Goal: Complete application form

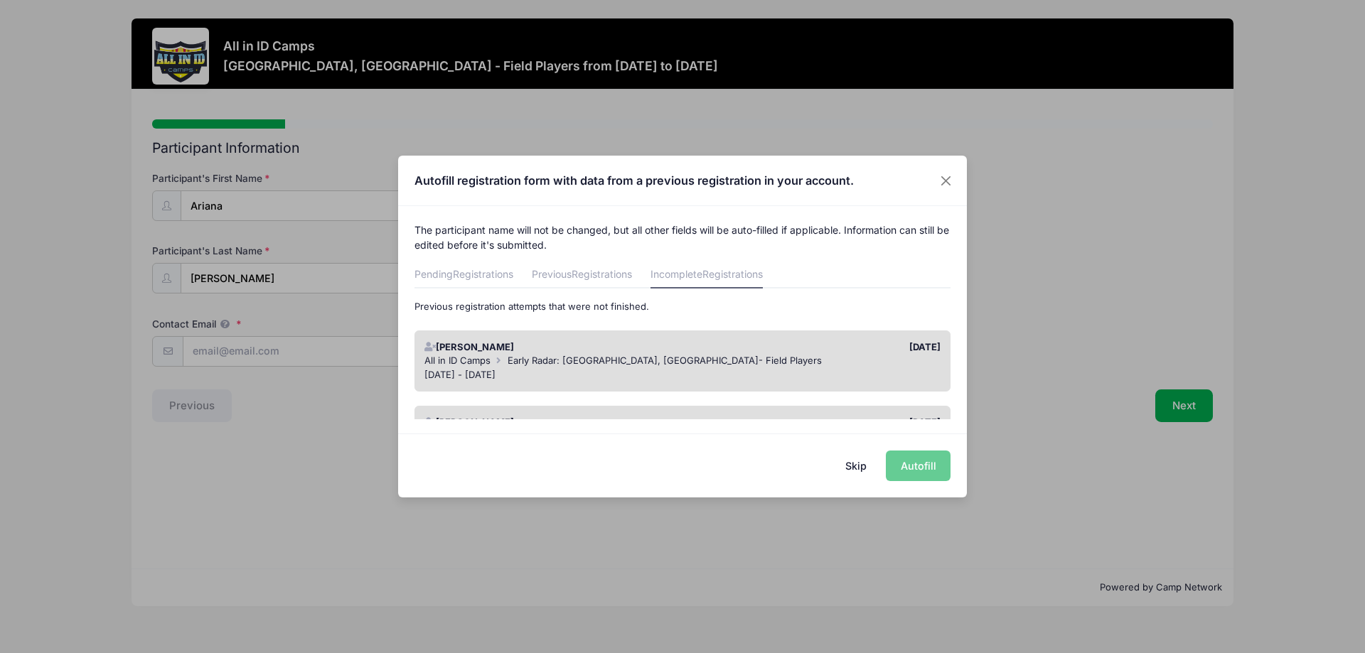
click at [921, 459] on div "Skip Autofill" at bounding box center [682, 465] width 569 height 63
click at [915, 469] on div "Skip Autofill" at bounding box center [682, 465] width 569 height 63
click at [627, 366] on span "Early Radar: [GEOGRAPHIC_DATA], [GEOGRAPHIC_DATA]- Field Players" at bounding box center [665, 360] width 314 height 11
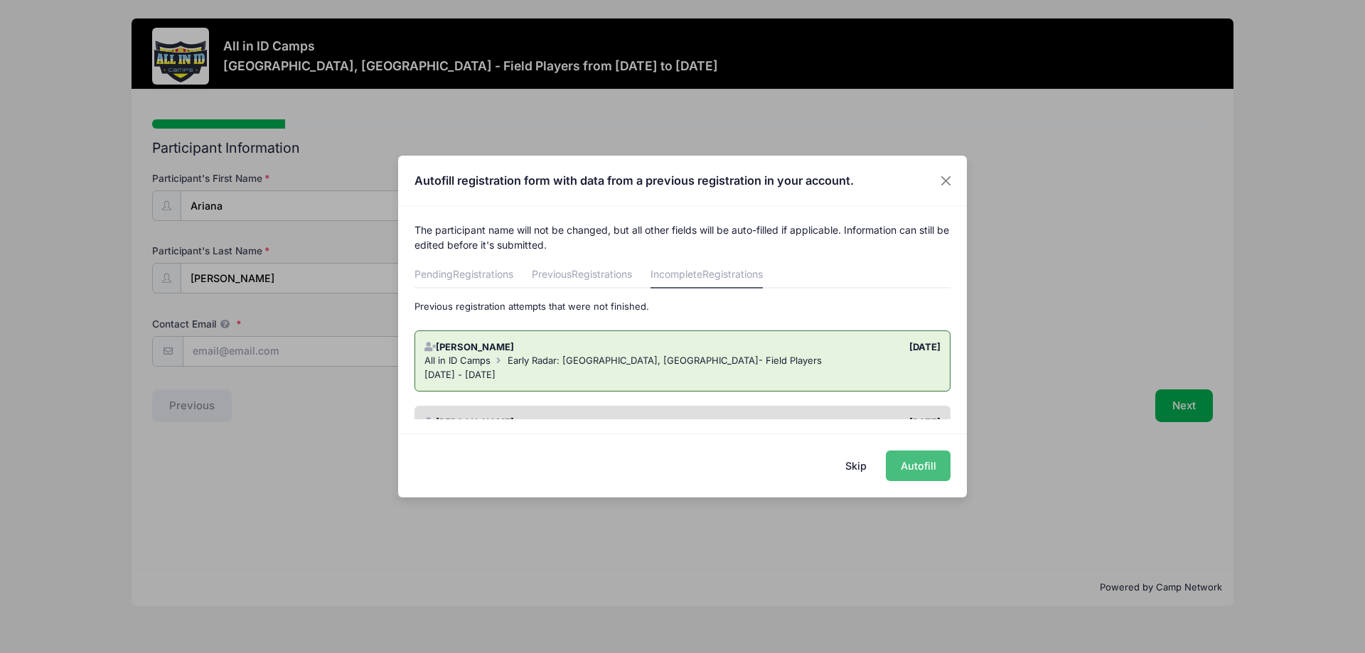
click at [915, 470] on button "Autofill" at bounding box center [918, 466] width 65 height 31
type input "[EMAIL_ADDRESS][DOMAIN_NAME]"
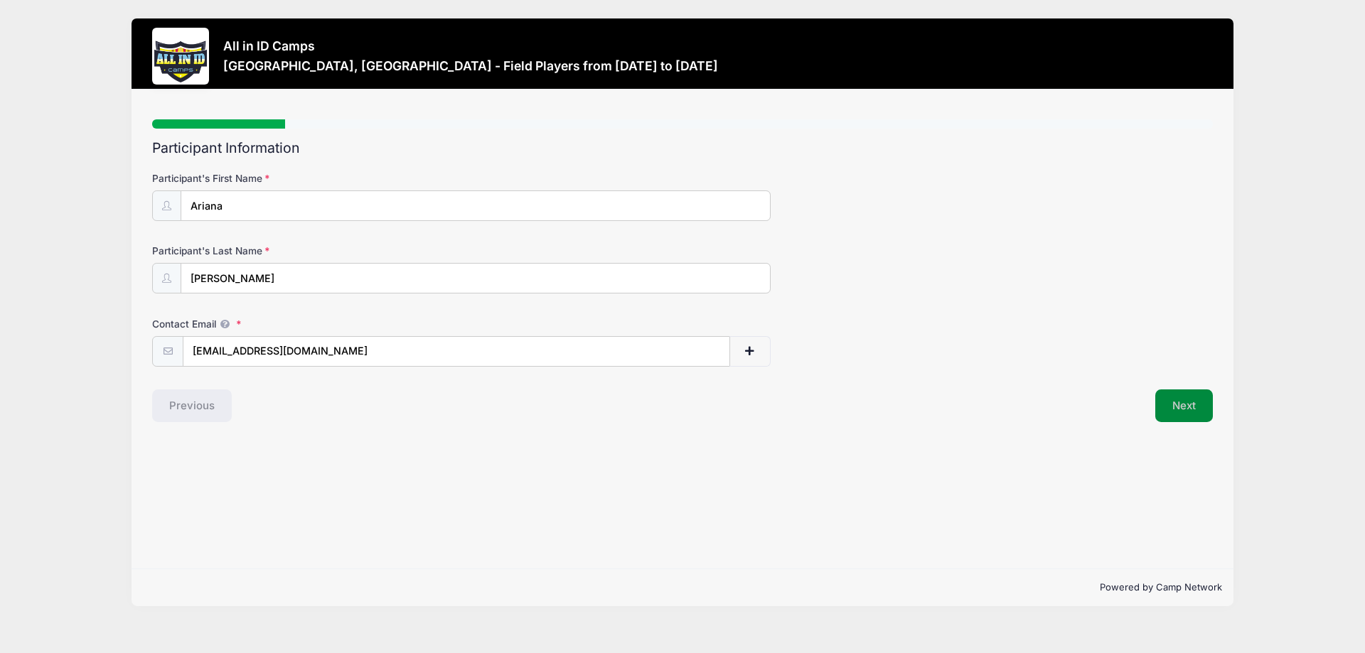
click at [1181, 412] on button "Next" at bounding box center [1184, 406] width 58 height 33
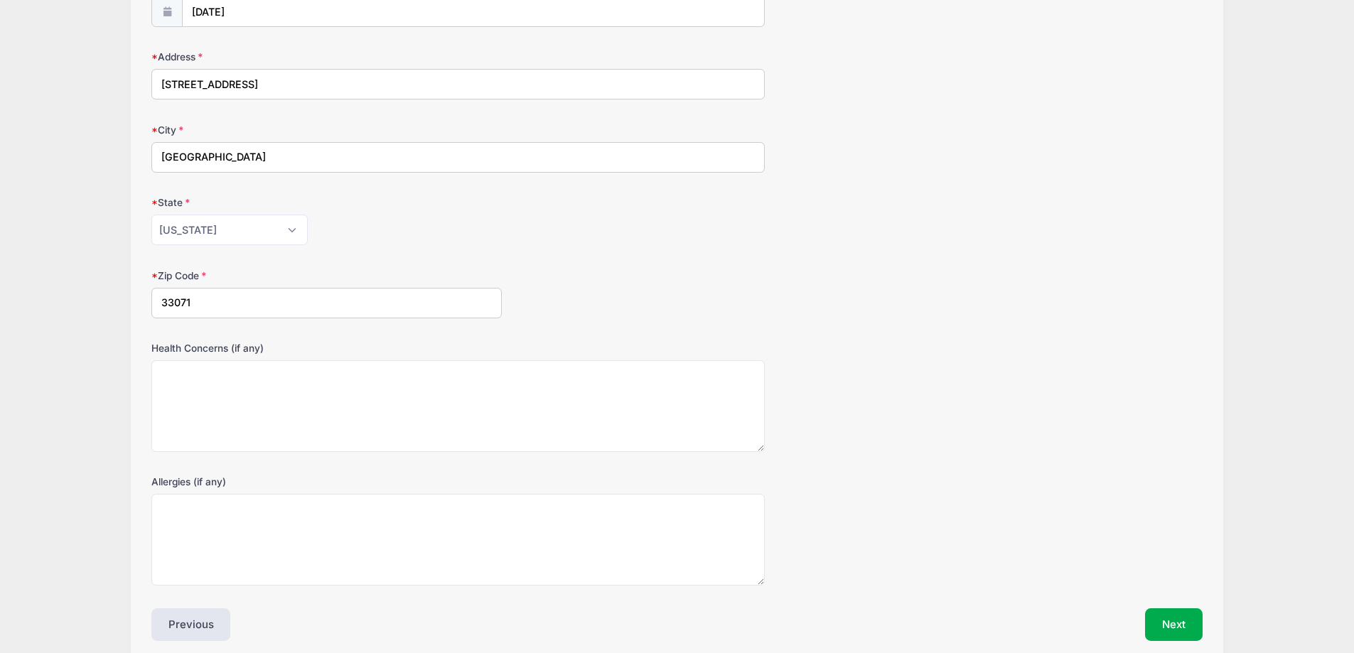
scroll to position [257, 0]
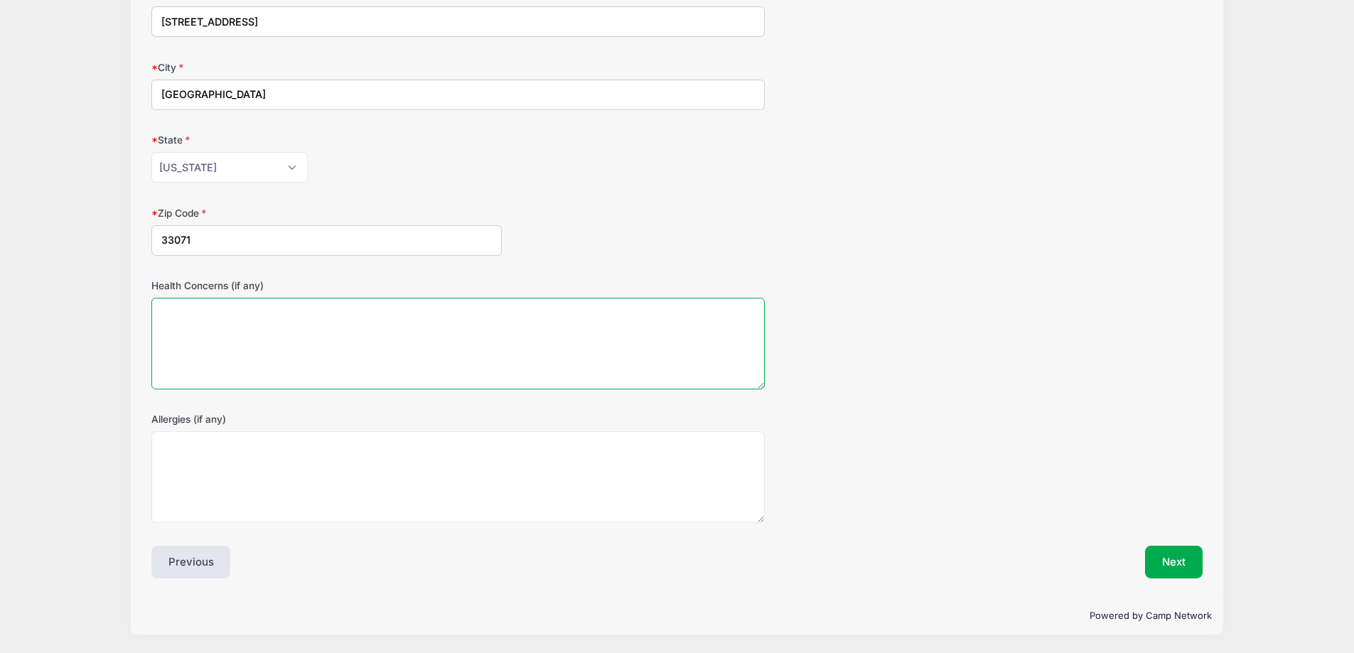
click at [181, 316] on textarea "Health Concerns (if any)" at bounding box center [457, 344] width 613 height 92
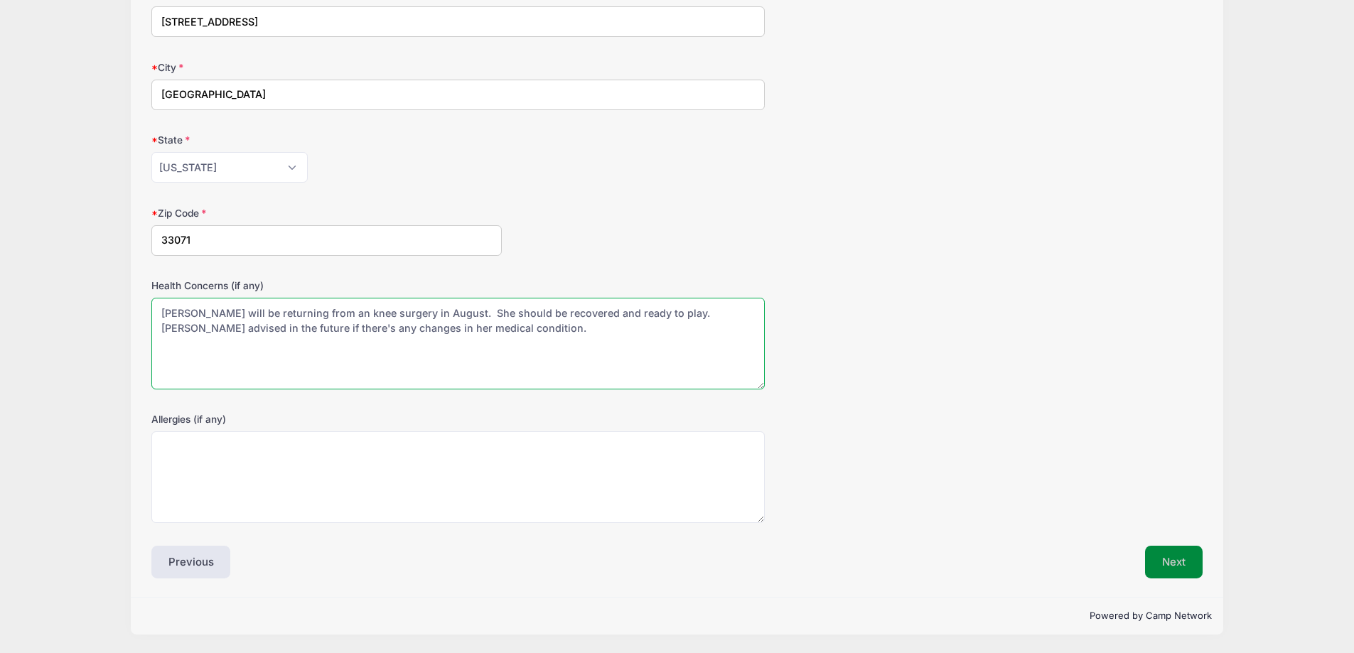
type textarea "[PERSON_NAME] will be returning from an knee surgery in August. She should be r…"
click at [1157, 572] on button "Next" at bounding box center [1174, 562] width 58 height 33
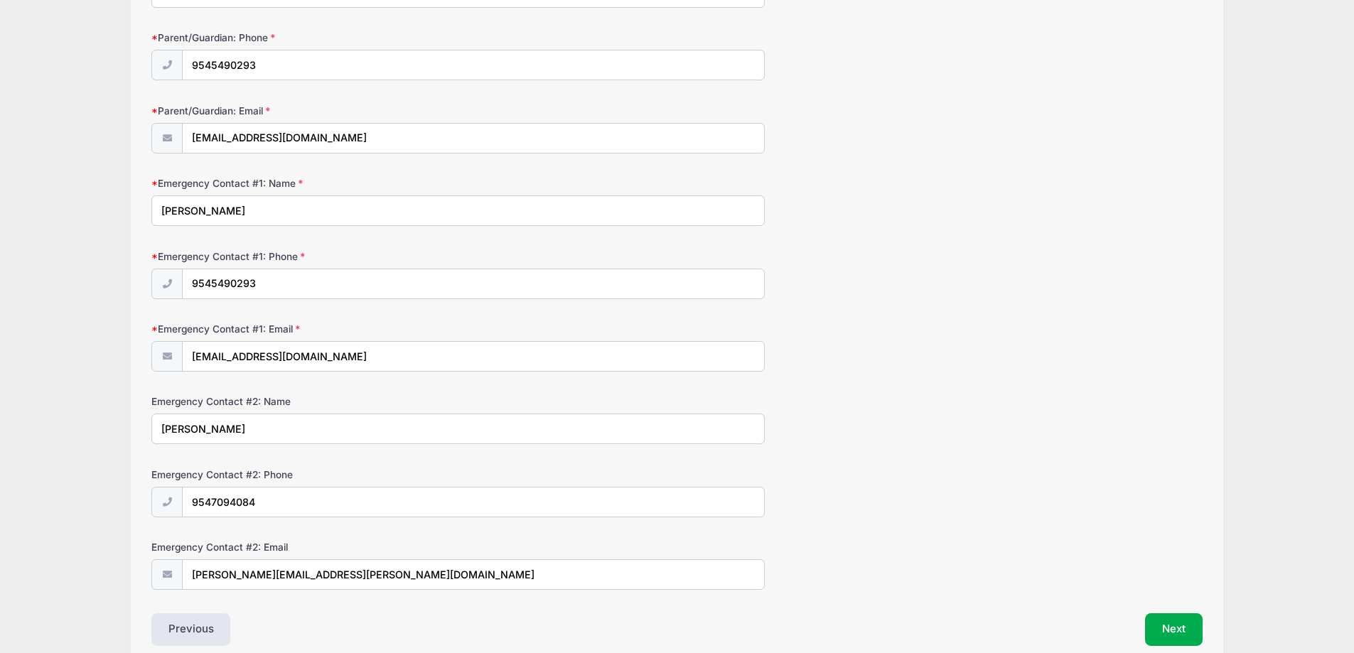
scroll to position [281, 0]
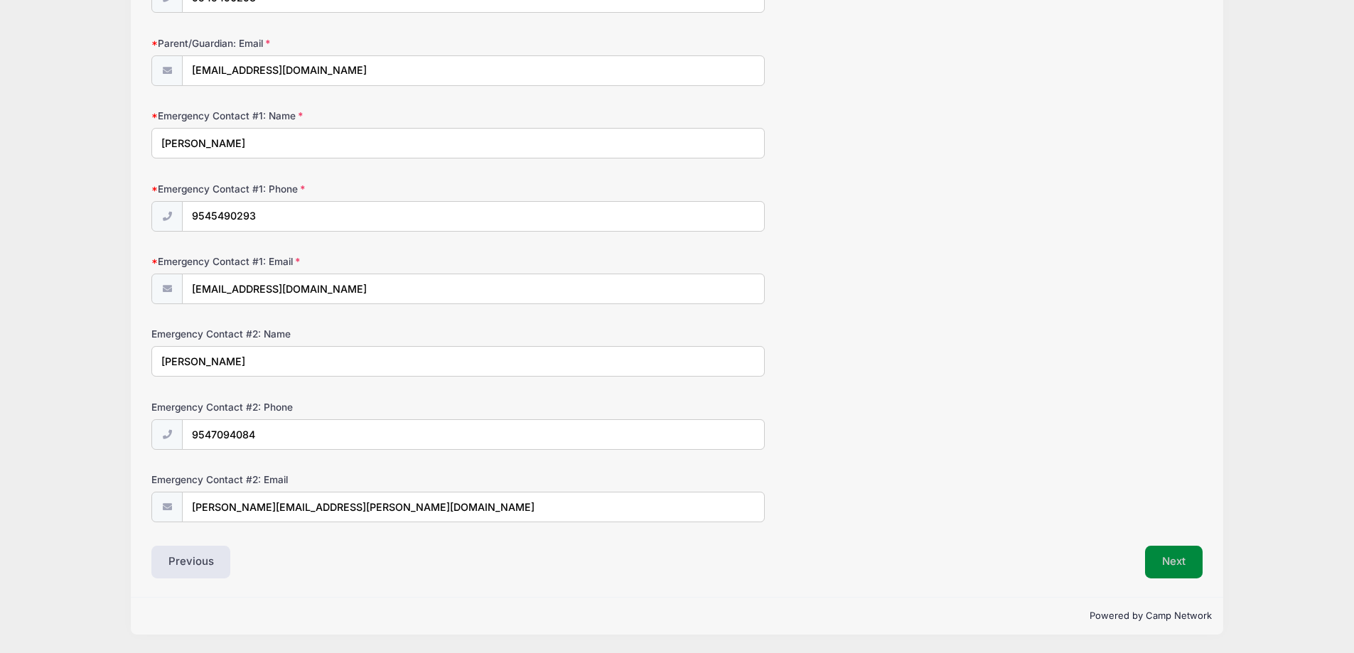
click at [1184, 562] on button "Next" at bounding box center [1174, 562] width 58 height 33
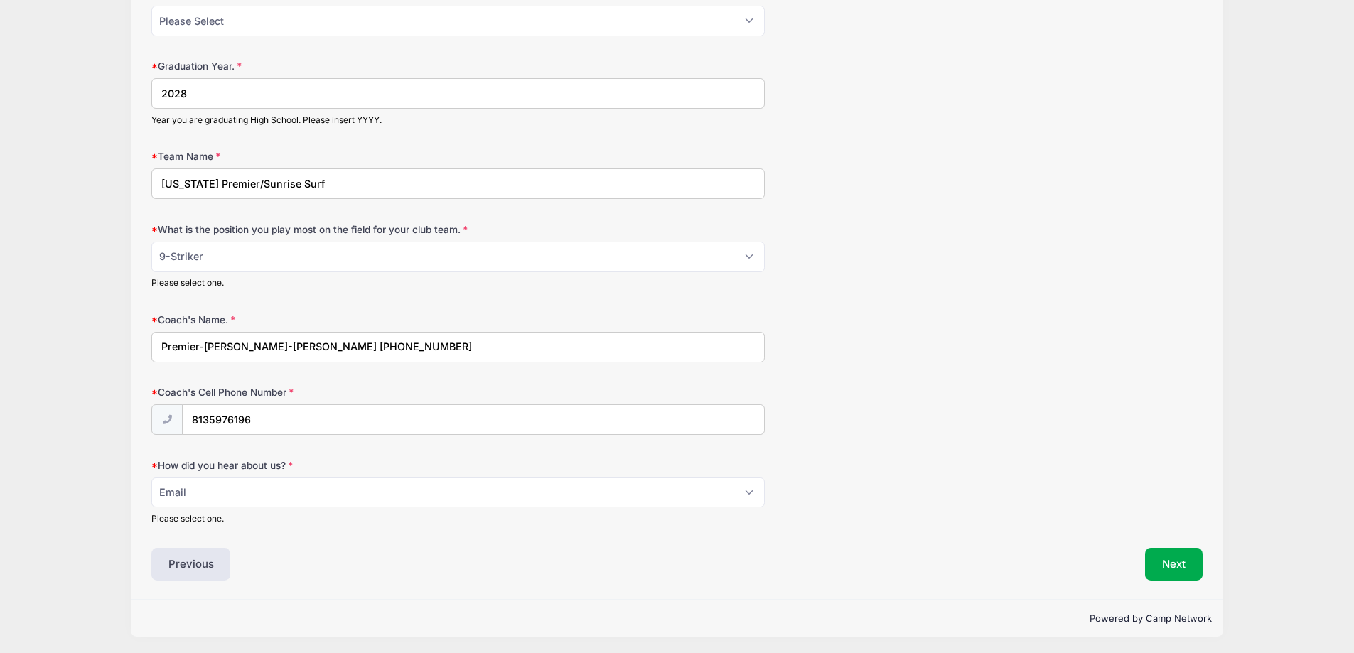
scroll to position [187, 0]
click at [1184, 558] on button "Next" at bounding box center [1174, 562] width 58 height 33
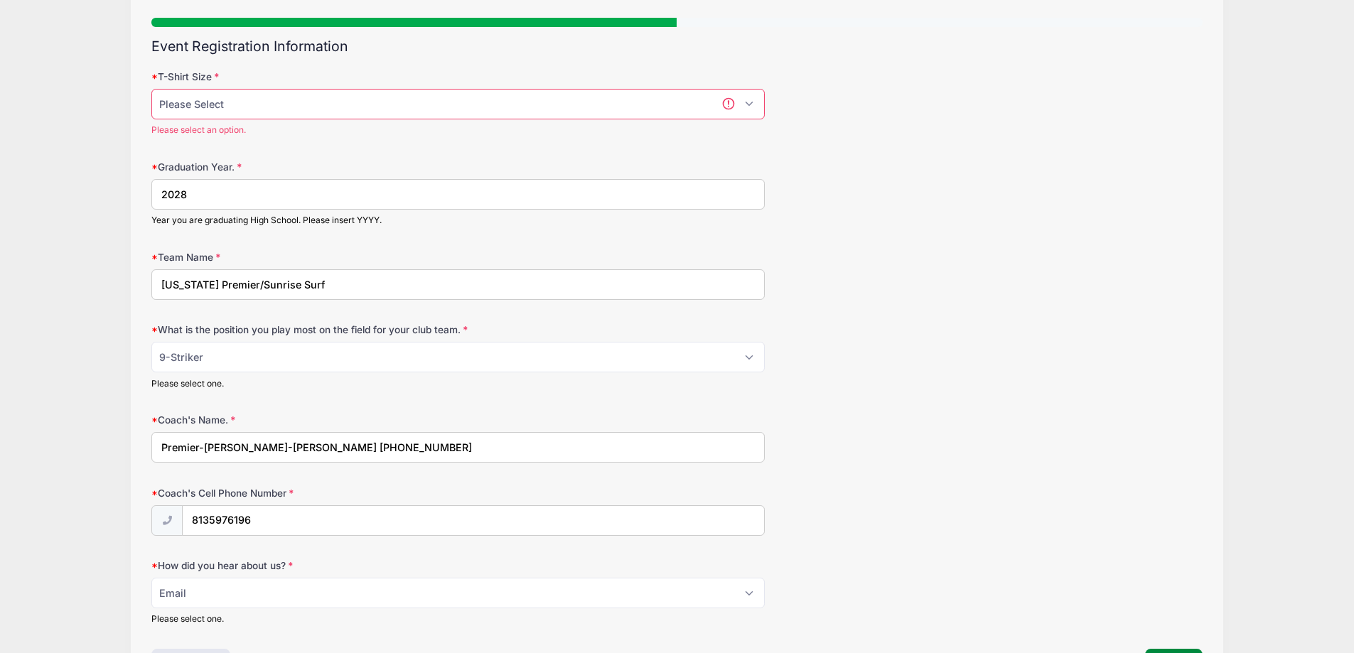
scroll to position [98, 0]
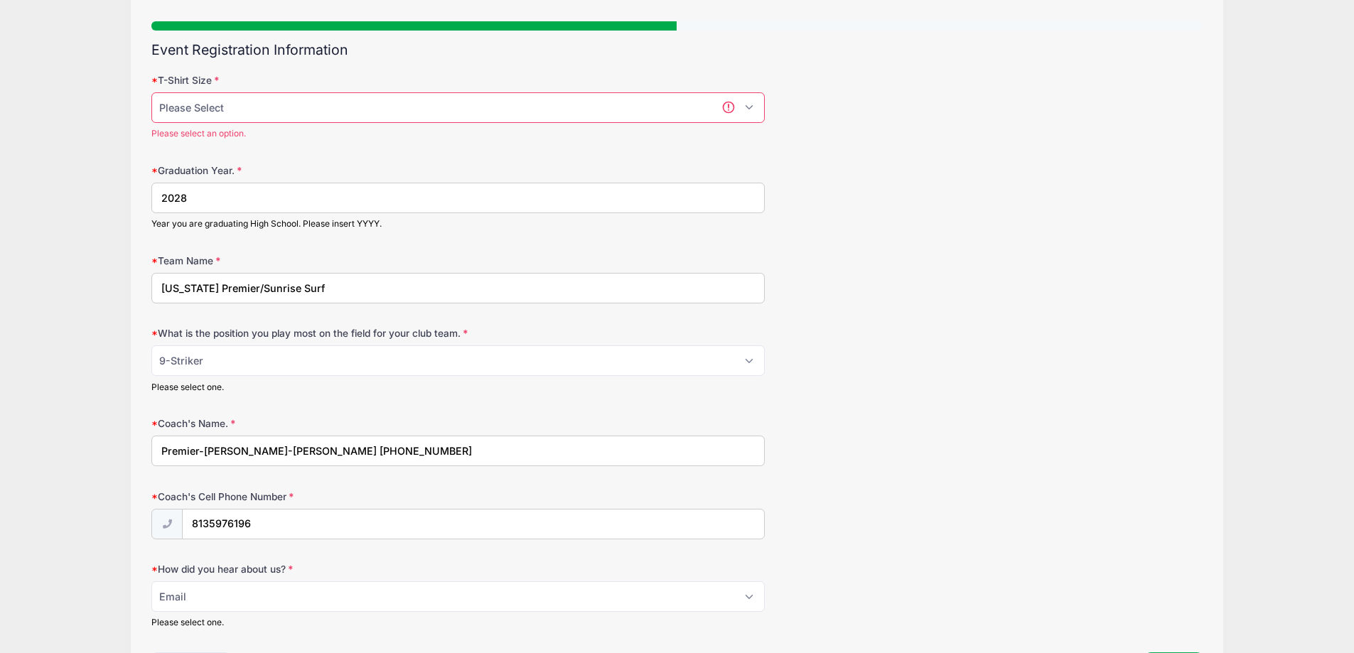
click at [746, 113] on select "Please Select YM YL AS AM AL AXL" at bounding box center [457, 107] width 613 height 31
select select "AM"
click at [151, 92] on select "Please Select YM YL AS AM AL AXL" at bounding box center [457, 107] width 613 height 31
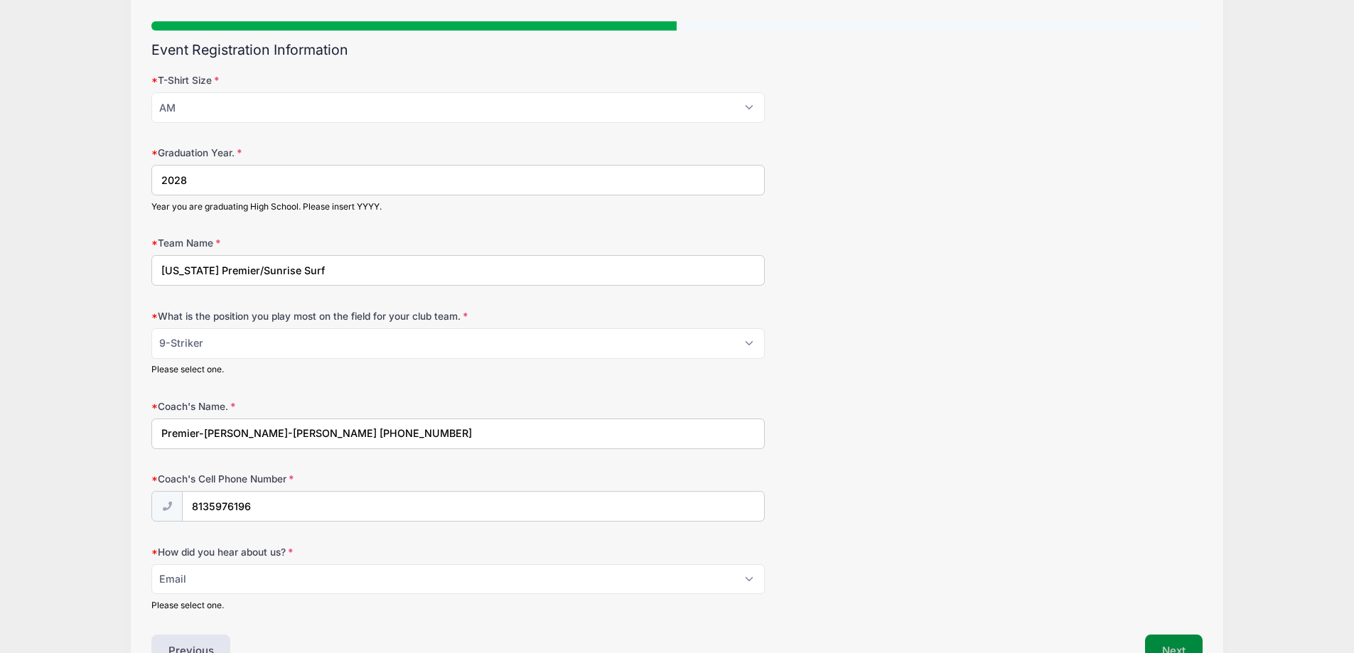
click at [1170, 649] on button "Next" at bounding box center [1174, 651] width 58 height 33
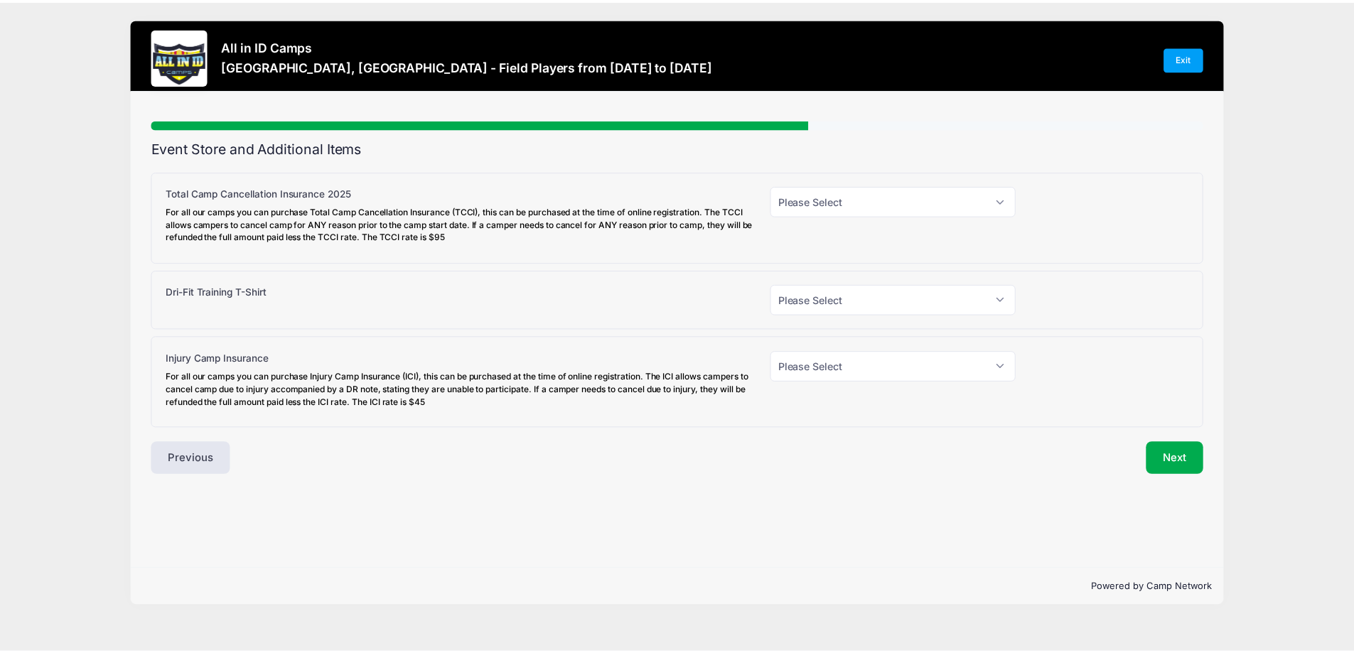
scroll to position [0, 0]
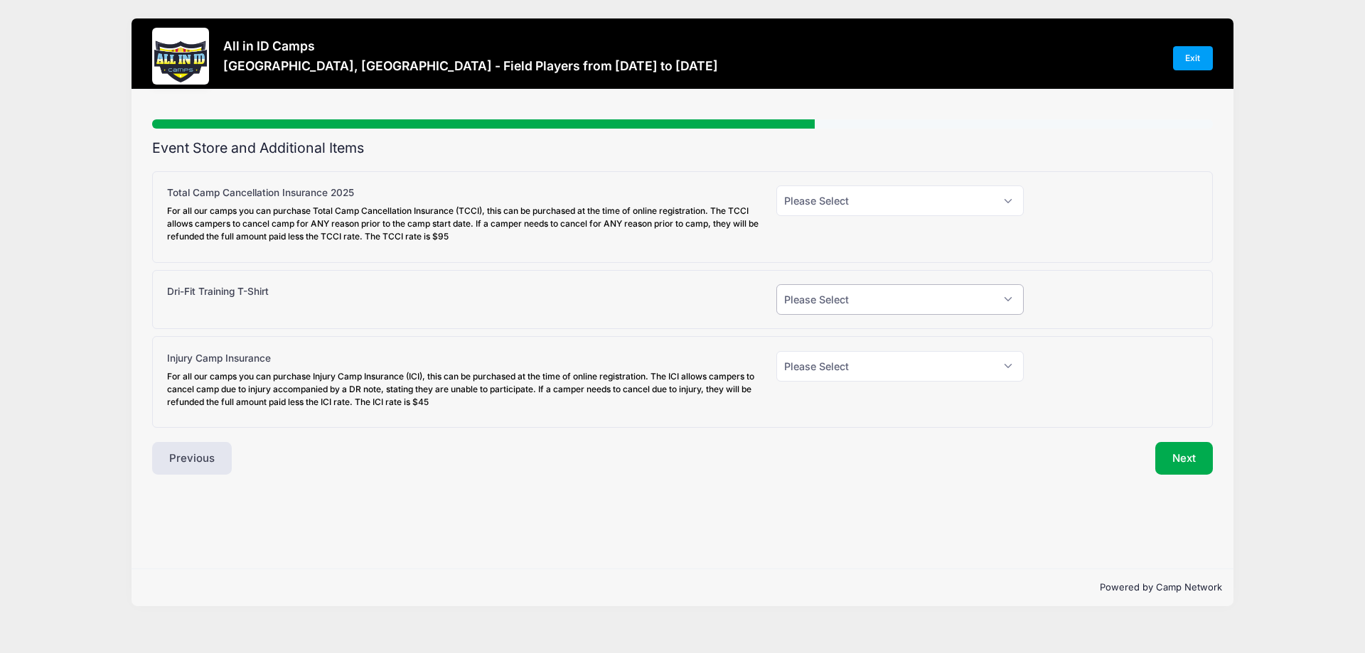
click at [1012, 302] on select "Please Select Yes (+$30.00) No" at bounding box center [899, 299] width 247 height 31
select select "1"
click at [776, 284] on select "Please Select Yes (+$30.00) No" at bounding box center [899, 299] width 247 height 31
click at [1015, 198] on select "Please Select Yes (+$95.00) No" at bounding box center [899, 201] width 247 height 31
select select "1"
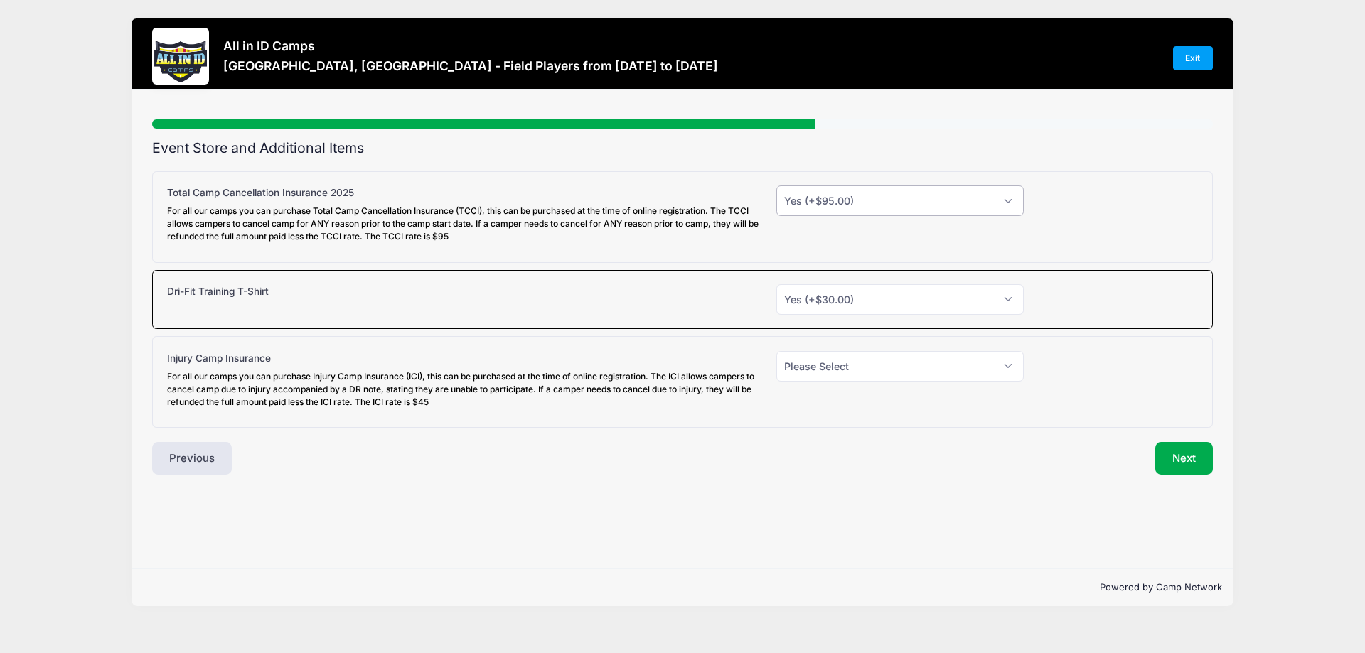
click at [776, 186] on select "Please Select Yes (+$95.00) No" at bounding box center [899, 201] width 247 height 31
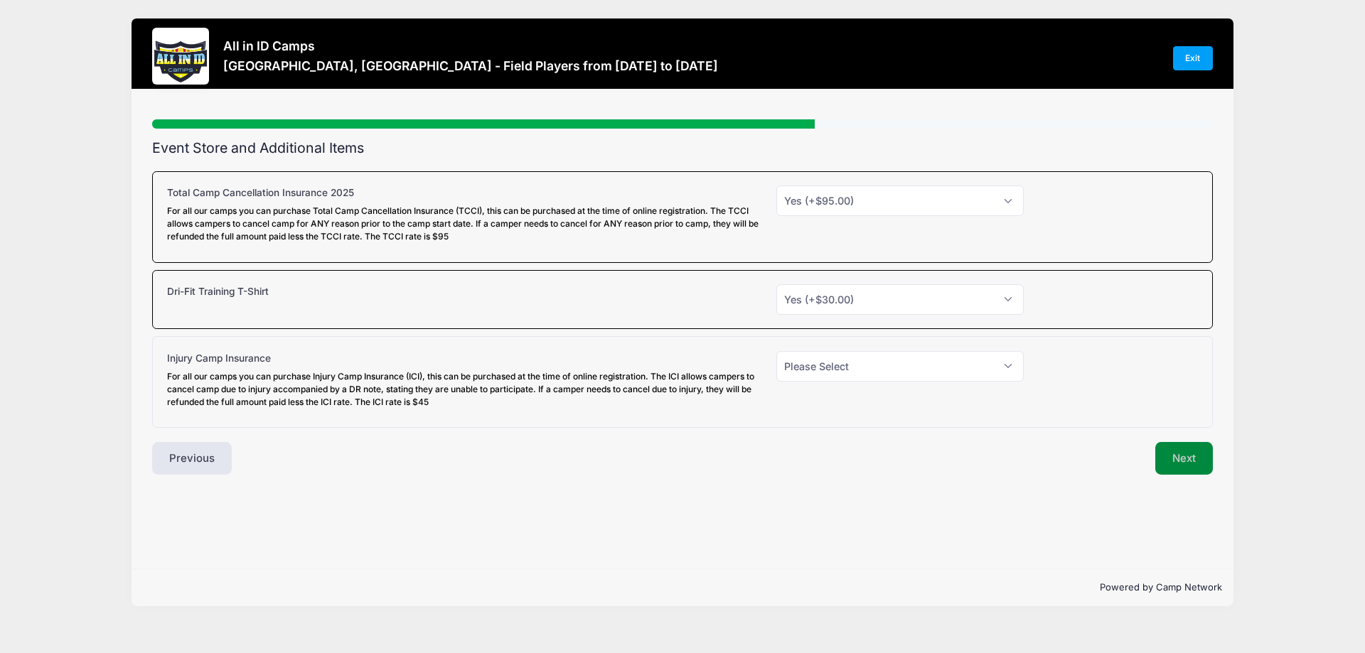
click at [1196, 452] on button "Next" at bounding box center [1184, 458] width 58 height 33
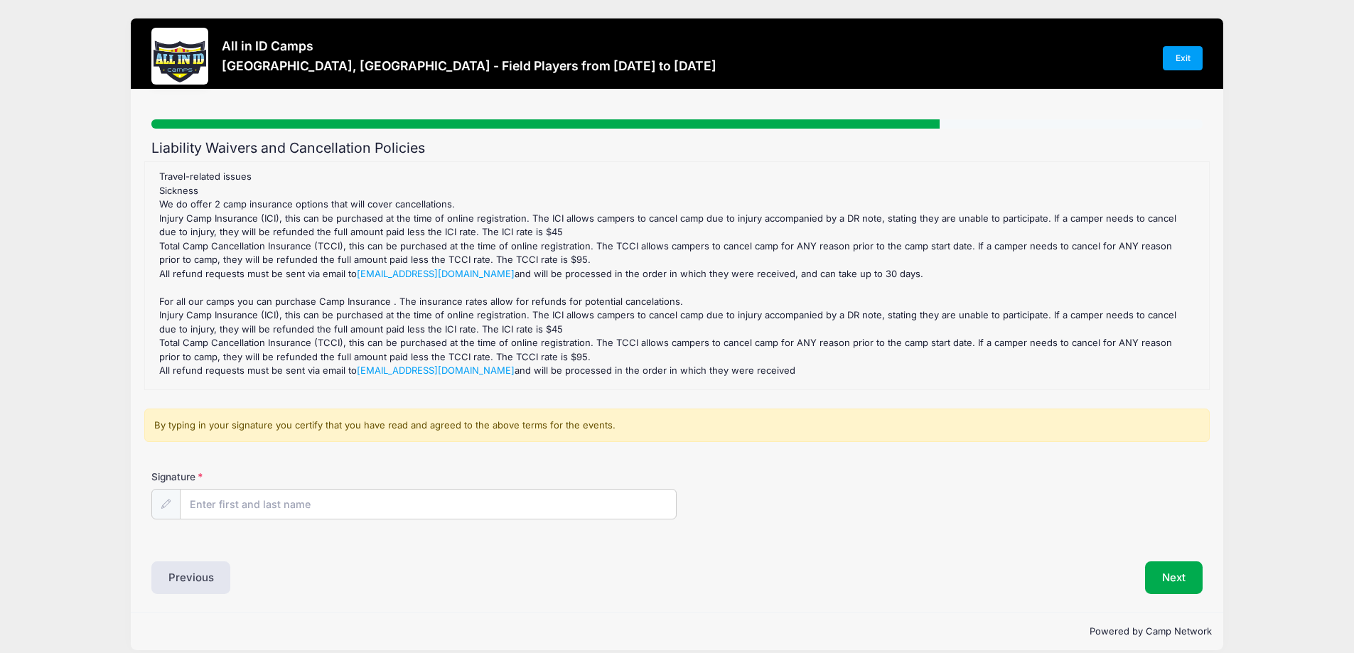
scroll to position [142, 0]
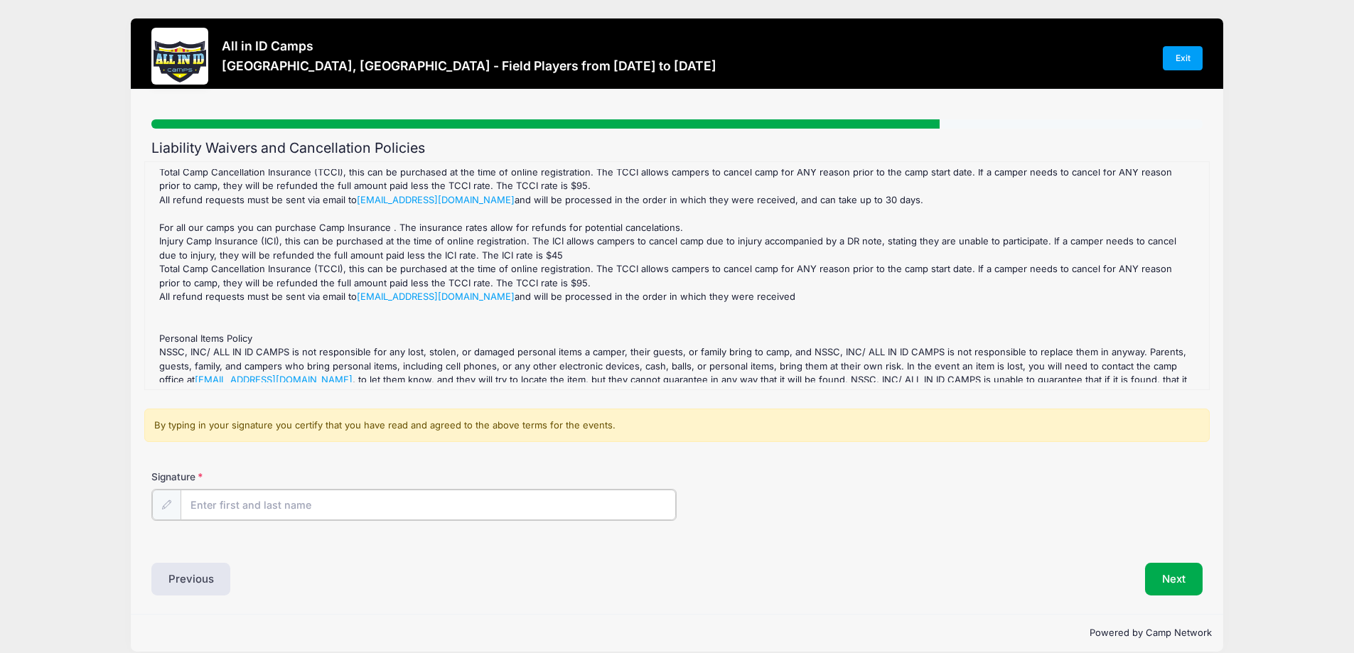
click at [299, 503] on input "Signature" at bounding box center [429, 505] width 496 height 31
click at [776, 520] on div "Signature" at bounding box center [676, 495] width 1051 height 50
click at [411, 513] on input "Signature" at bounding box center [429, 505] width 496 height 31
type input "[PERSON_NAME] Innocent-[PERSON_NAME]"
click at [1186, 583] on button "Next" at bounding box center [1174, 578] width 58 height 33
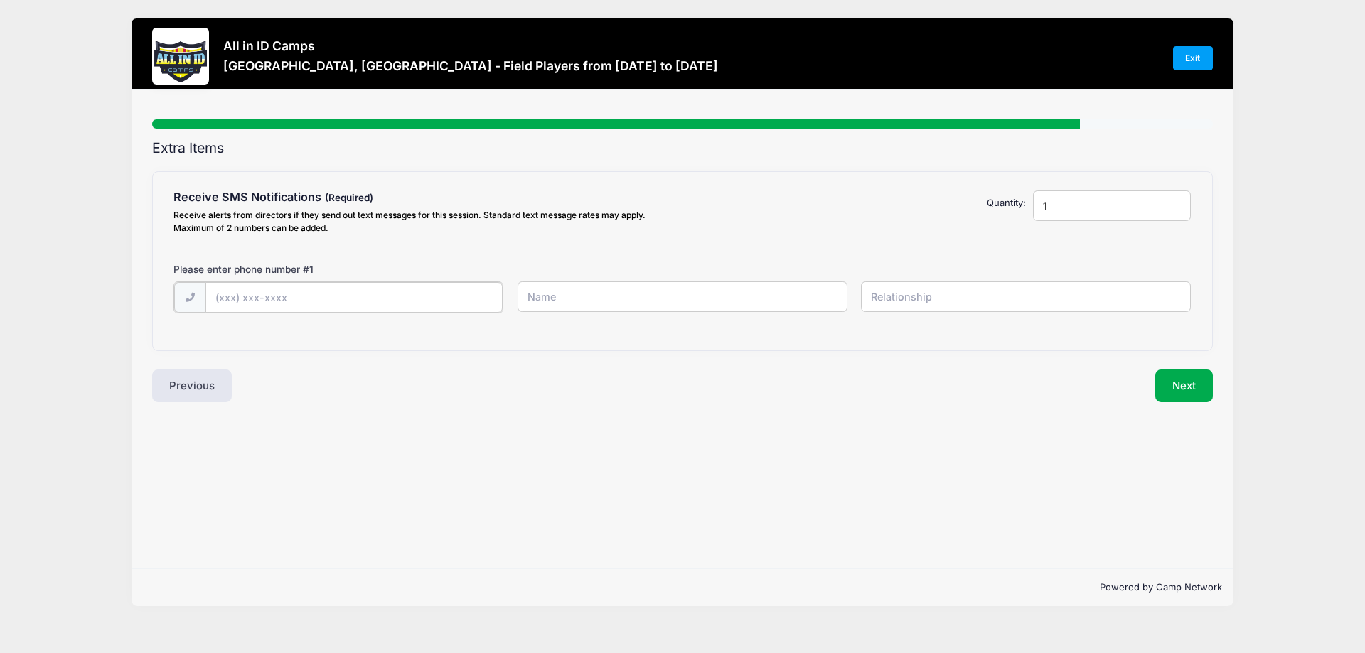
click at [223, 300] on input "text" at bounding box center [354, 297] width 298 height 31
type input "[PHONE_NUMBER]"
type input "[PERSON_NAME] Innocent [PERSON_NAME]"
click at [1022, 301] on input "text" at bounding box center [1026, 297] width 330 height 31
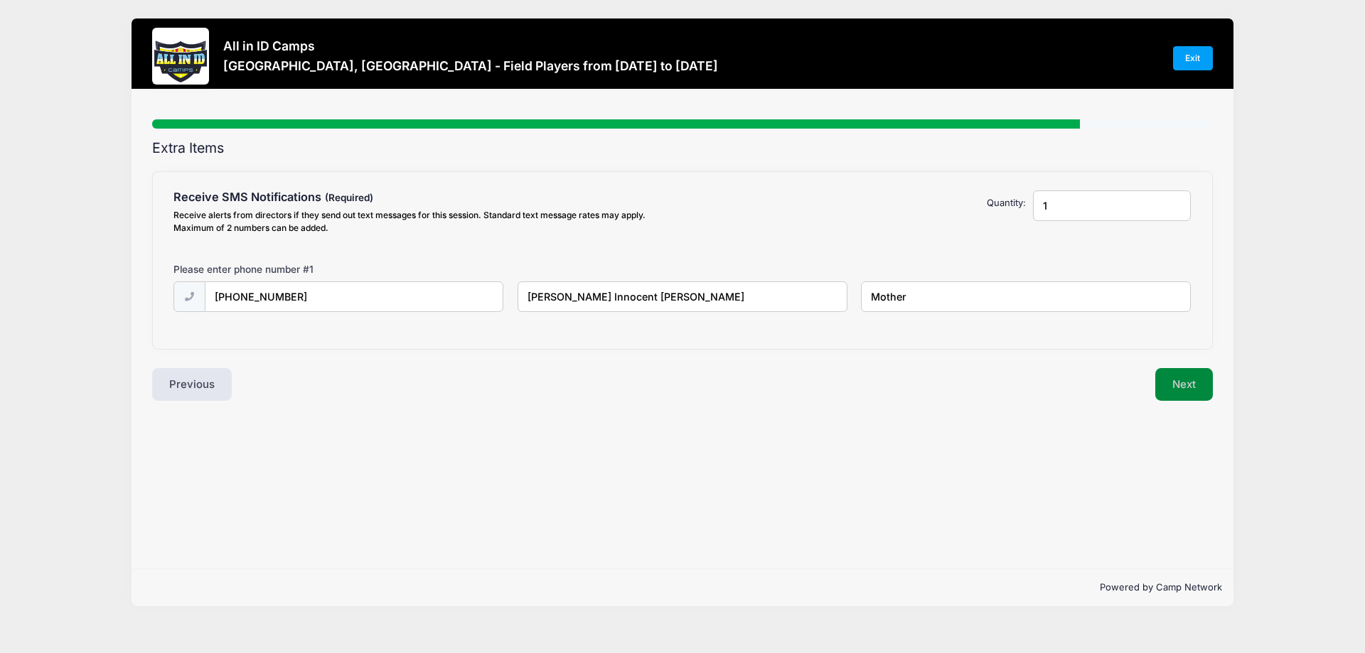
type input "Mother"
click at [1181, 392] on button "Next" at bounding box center [1184, 384] width 58 height 33
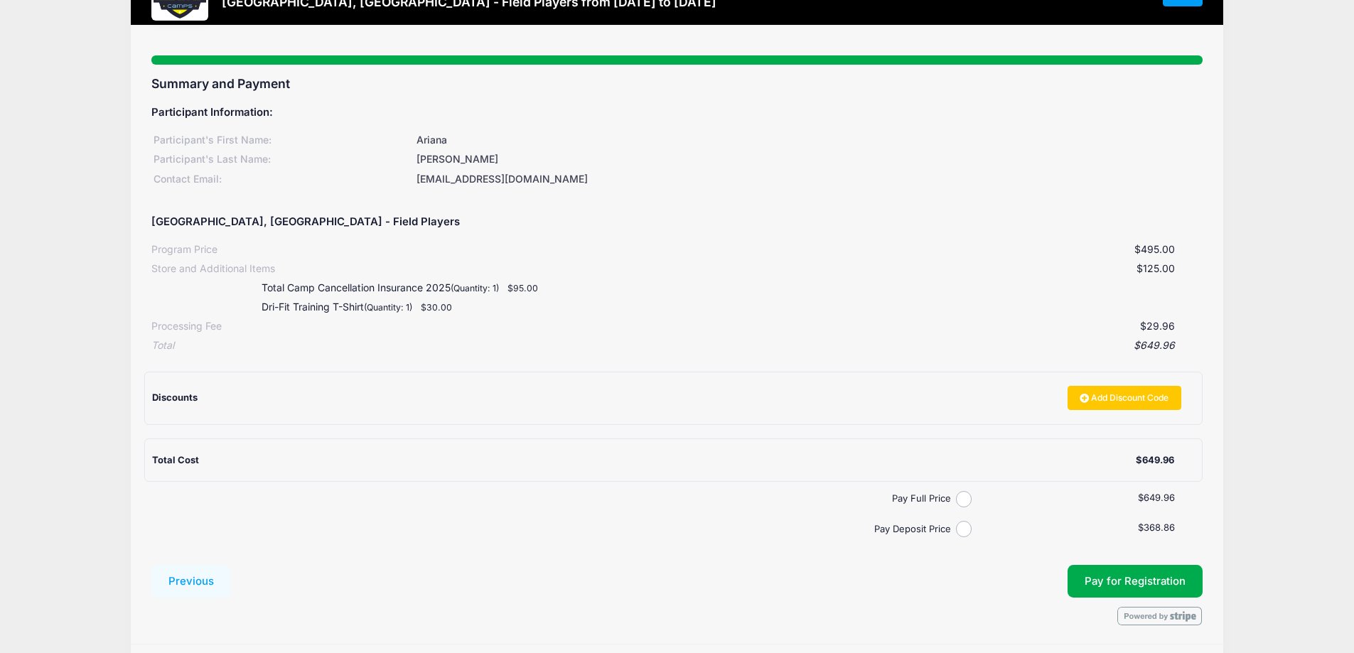
scroll to position [0, 0]
